Goal: Transaction & Acquisition: Purchase product/service

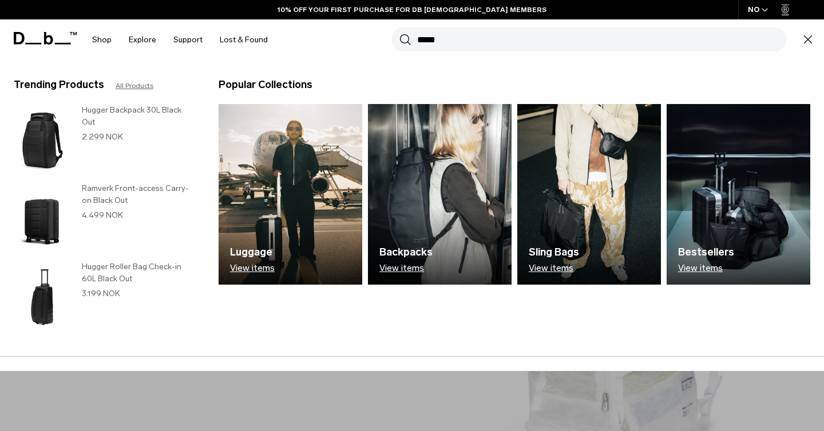
type input "*****"
click at [399, 33] on button "Search" at bounding box center [405, 39] width 12 height 13
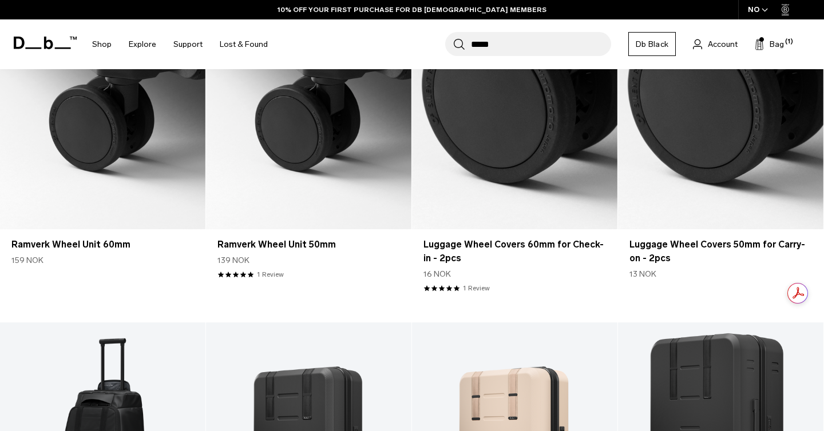
click at [757, 3] on div "NO" at bounding box center [758, 9] width 40 height 19
